Goal: Book appointment/travel/reservation

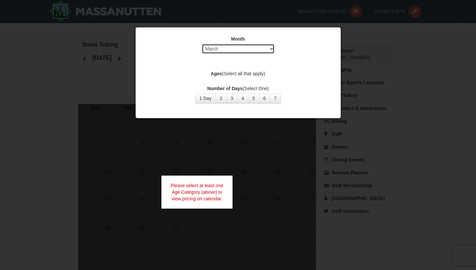
click option "March" at bounding box center [0, 0] width 0 height 0
click at [224, 100] on button "2" at bounding box center [220, 99] width 11 height 10
click at [202, 44] on select "Select September October November December January February March April May Jun…" at bounding box center [238, 49] width 73 height 10
click option "February" at bounding box center [0, 0] width 0 height 0
click at [259, 73] on label "Ages (Select all that apply)" at bounding box center [238, 73] width 188 height 7
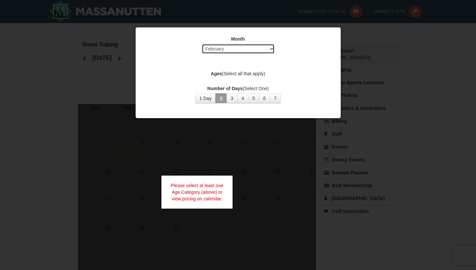
click at [202, 44] on select "Select September October November December January February March April May Jun…" at bounding box center [238, 49] width 73 height 10
select select "1"
click option "January" at bounding box center [0, 0] width 0 height 0
click at [207, 95] on button "1 Day" at bounding box center [205, 99] width 21 height 10
click at [382, 68] on div at bounding box center [238, 135] width 476 height 270
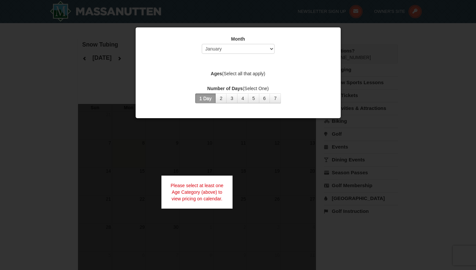
click at [296, 182] on div at bounding box center [238, 135] width 476 height 270
click at [223, 194] on div "Please select at least one Age Category (above) to view pricing on calendar." at bounding box center [196, 192] width 71 height 33
click at [177, 22] on div at bounding box center [238, 135] width 476 height 270
click at [179, 13] on div at bounding box center [238, 135] width 476 height 270
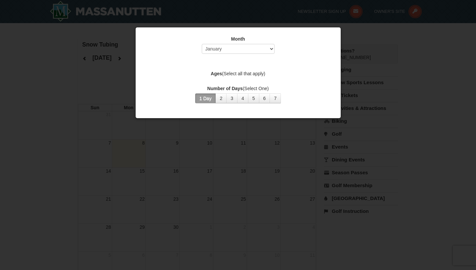
click at [211, 59] on div "Month Select September October November December January February March April M…" at bounding box center [238, 70] width 198 height 78
click at [260, 73] on label "Ages (Select all that apply)" at bounding box center [238, 73] width 188 height 7
click at [198, 11] on div at bounding box center [238, 135] width 476 height 270
